Goal: Task Accomplishment & Management: Use online tool/utility

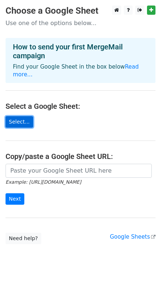
click at [22, 116] on link "Select..." at bounding box center [20, 121] width 28 height 11
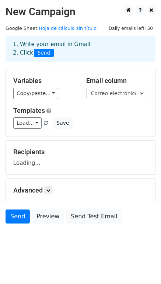
scroll to position [10, 0]
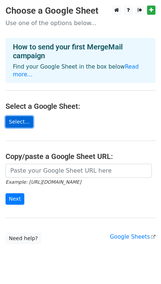
click at [25, 116] on link "Select..." at bounding box center [20, 121] width 28 height 11
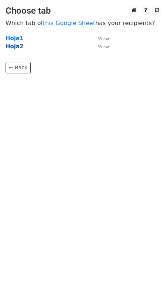
click at [13, 46] on strong "Hoja2" at bounding box center [15, 46] width 18 height 7
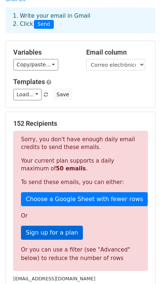
scroll to position [111, 0]
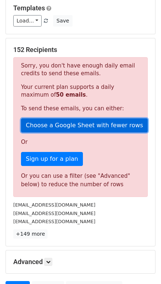
click at [76, 118] on link "Choose a Google Sheet with fewer rows" at bounding box center [84, 125] width 127 height 14
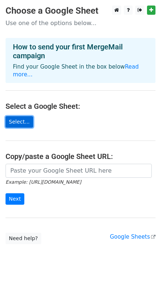
click at [20, 116] on link "Select..." at bounding box center [20, 121] width 28 height 11
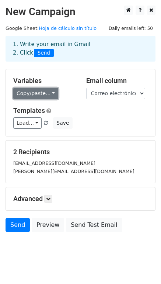
click at [34, 91] on link "Copy/paste..." at bounding box center [35, 93] width 45 height 11
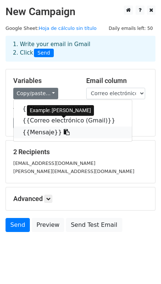
click at [41, 133] on link "{{Mensaje}}" at bounding box center [73, 133] width 118 height 12
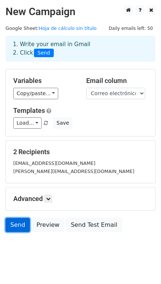
click at [18, 225] on link "Send" at bounding box center [18, 225] width 24 height 14
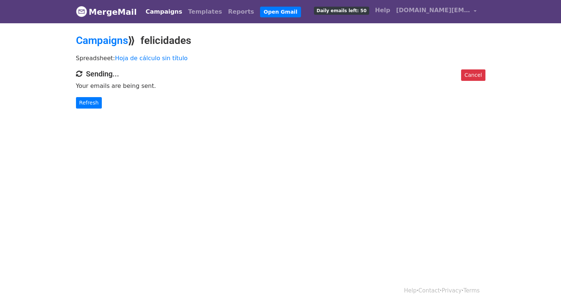
click at [347, 53] on div "Spreadsheet: Hoja de cálculo sin título" at bounding box center [280, 60] width 420 height 19
click at [90, 102] on link "Refresh" at bounding box center [89, 102] width 26 height 11
